Goal: Information Seeking & Learning: Find specific page/section

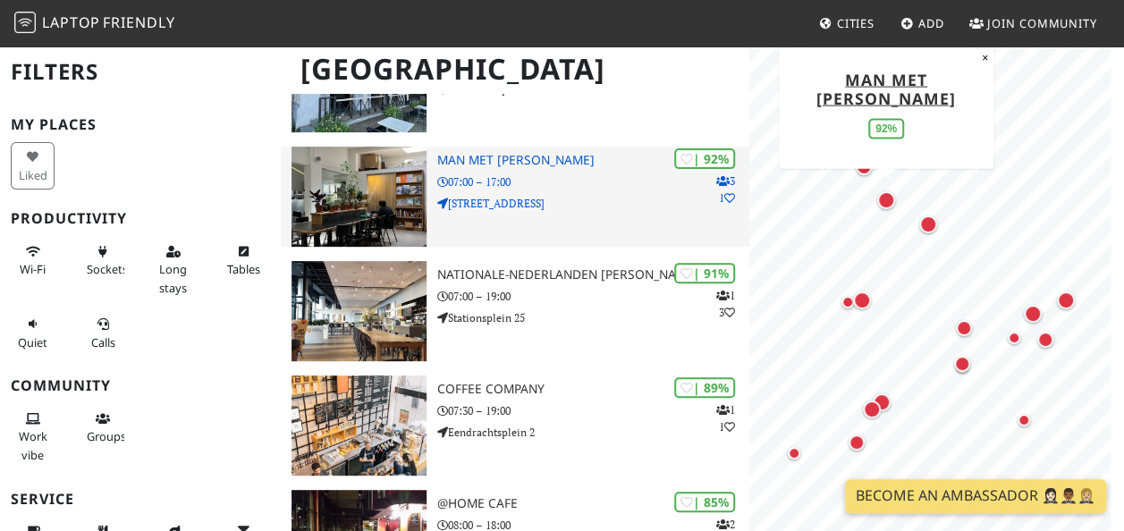
scroll to position [223, 0]
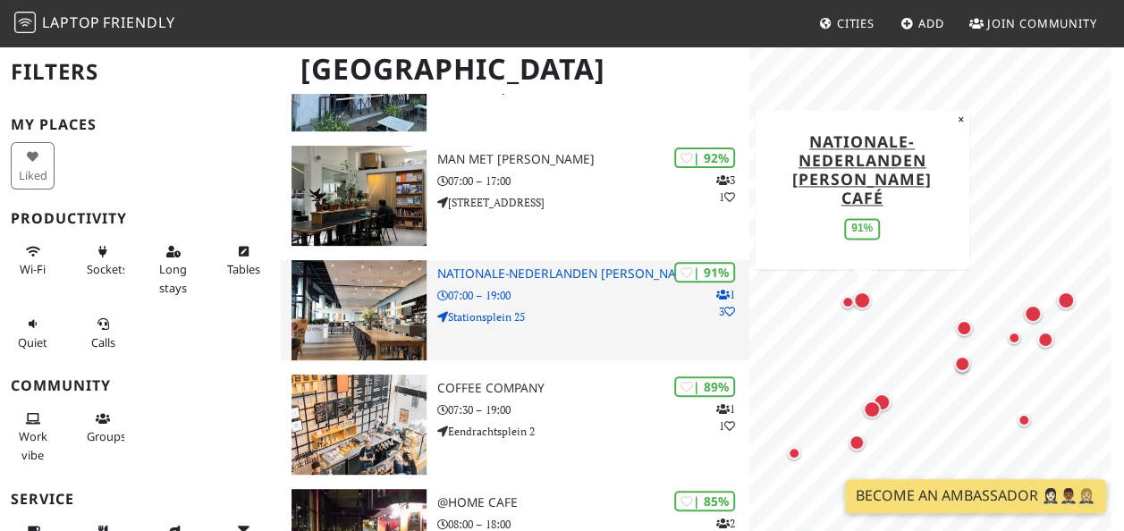
click at [500, 315] on p "Stationsplein 25" at bounding box center [593, 316] width 312 height 17
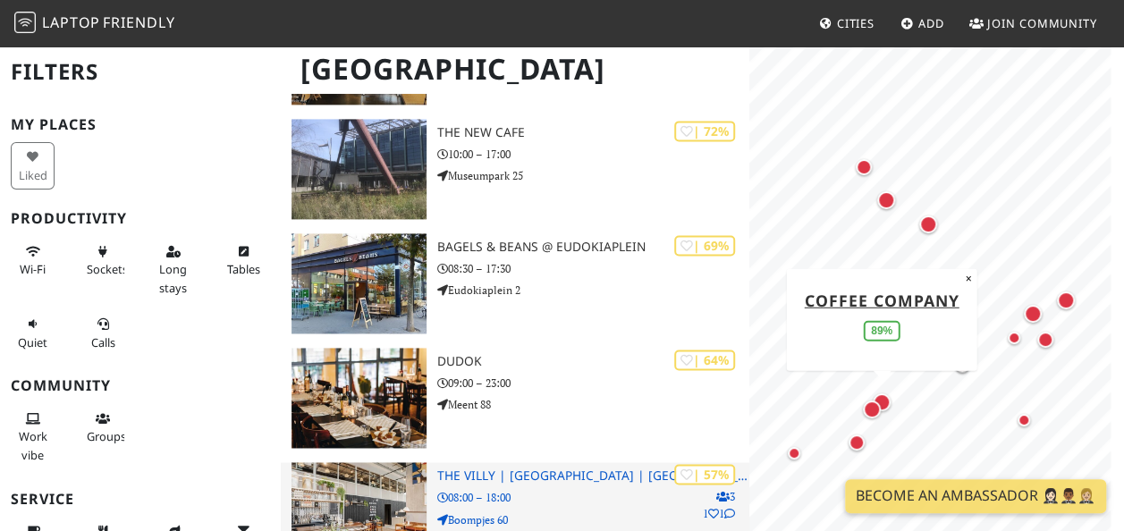
scroll to position [1178, 0]
